Goal: Task Accomplishment & Management: Manage account settings

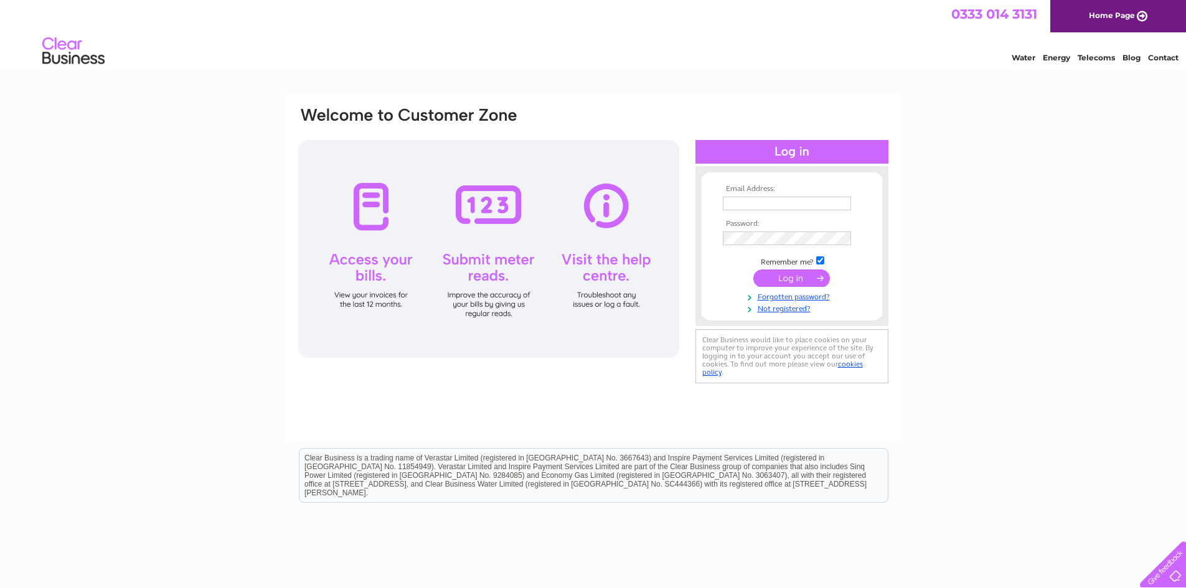
type input "[PERSON_NAME][EMAIL_ADDRESS][PERSON_NAME][DOMAIN_NAME]"
click at [785, 279] on input "submit" at bounding box center [791, 277] width 77 height 17
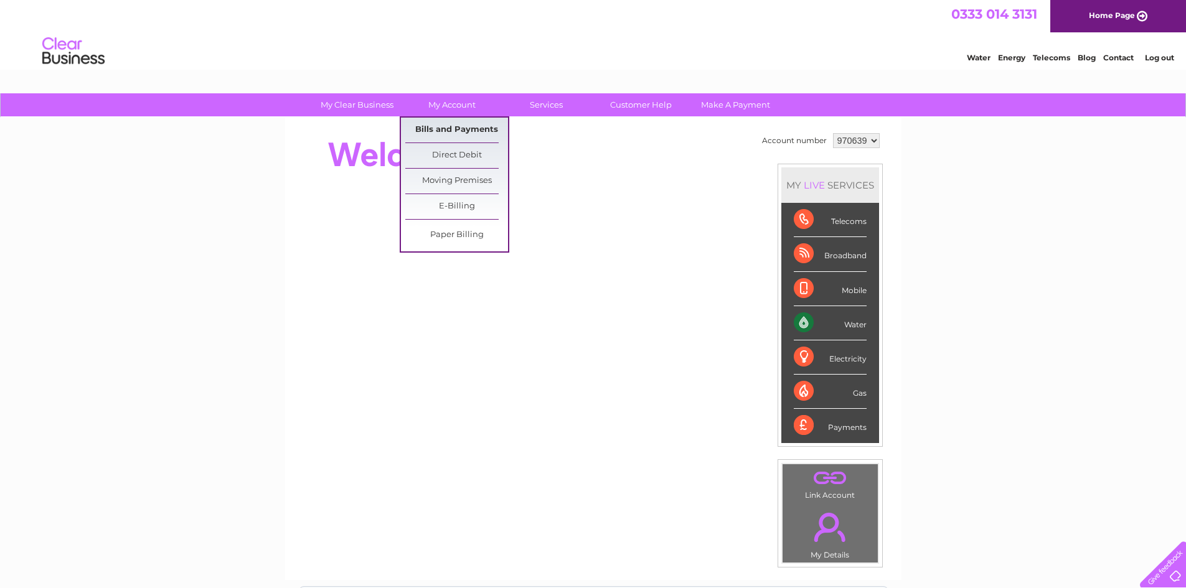
click at [464, 131] on link "Bills and Payments" at bounding box center [456, 130] width 103 height 25
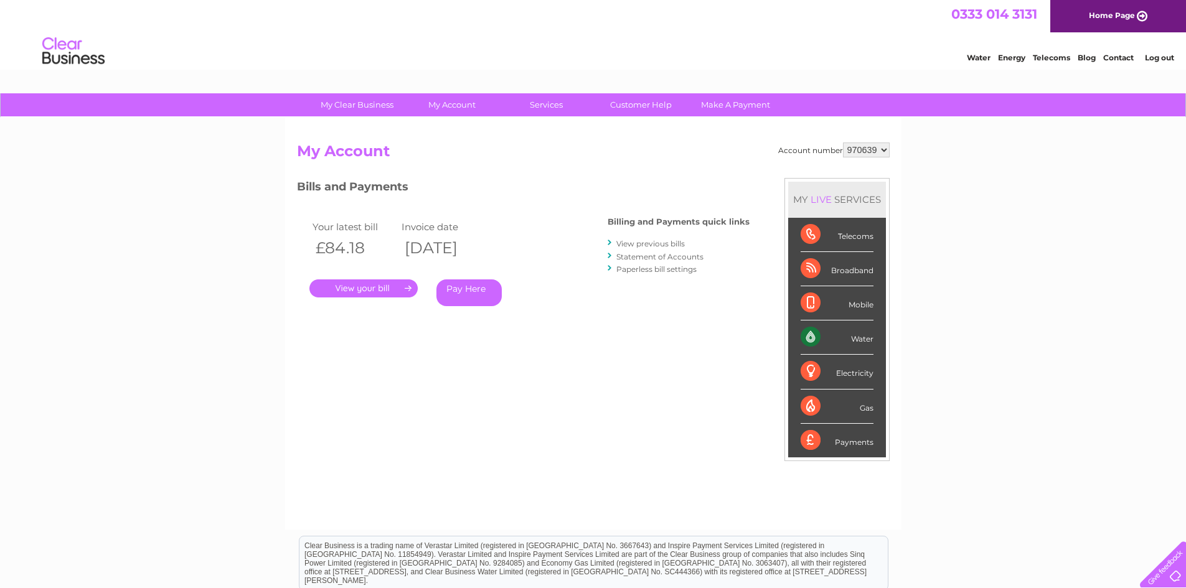
click at [370, 284] on link "." at bounding box center [363, 288] width 108 height 18
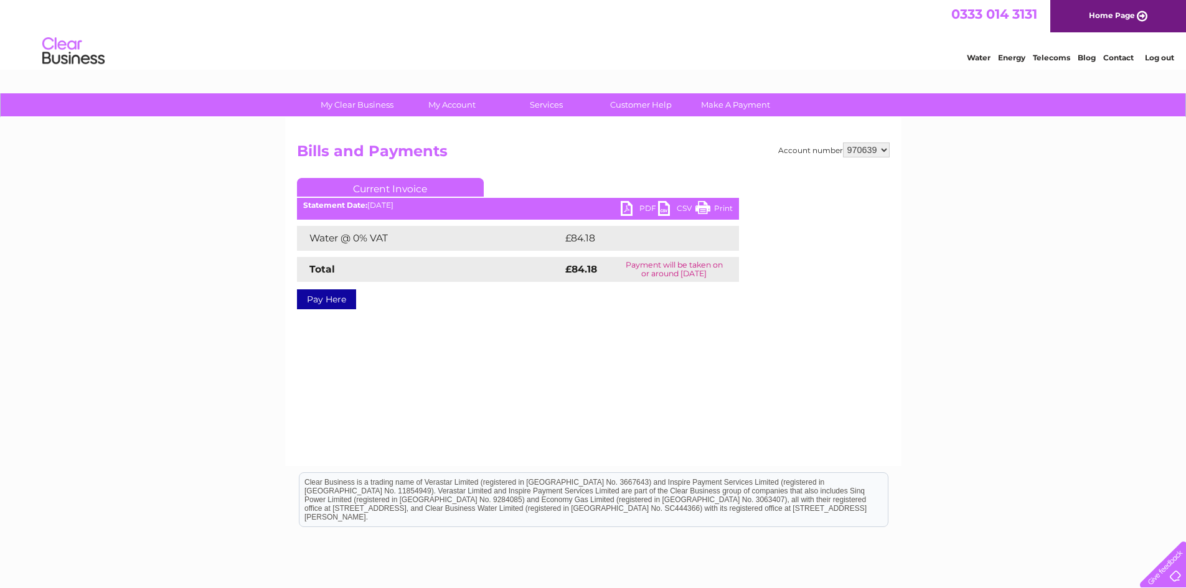
click at [631, 209] on link "PDF" at bounding box center [639, 210] width 37 height 18
